Goal: Book appointment/travel/reservation

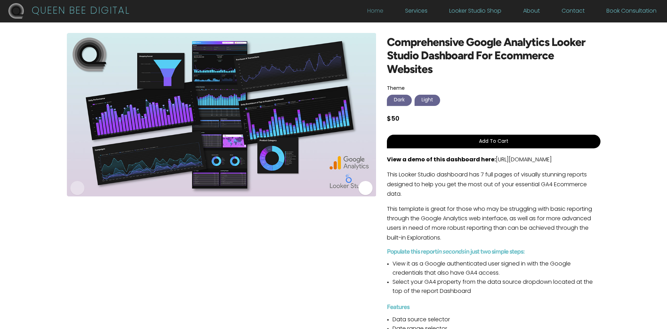
click at [384, 11] on link "Home" at bounding box center [375, 13] width 16 height 8
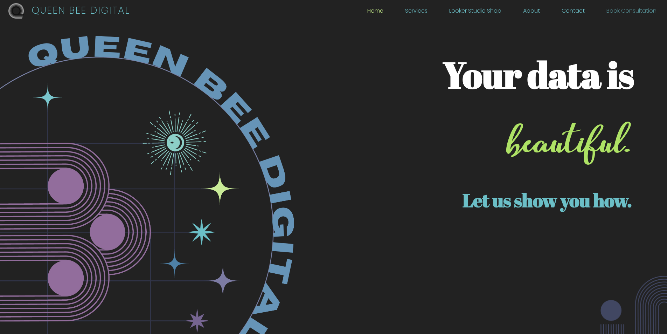
click at [621, 9] on link "Book Consultation" at bounding box center [632, 13] width 50 height 8
